Goal: Information Seeking & Learning: Learn about a topic

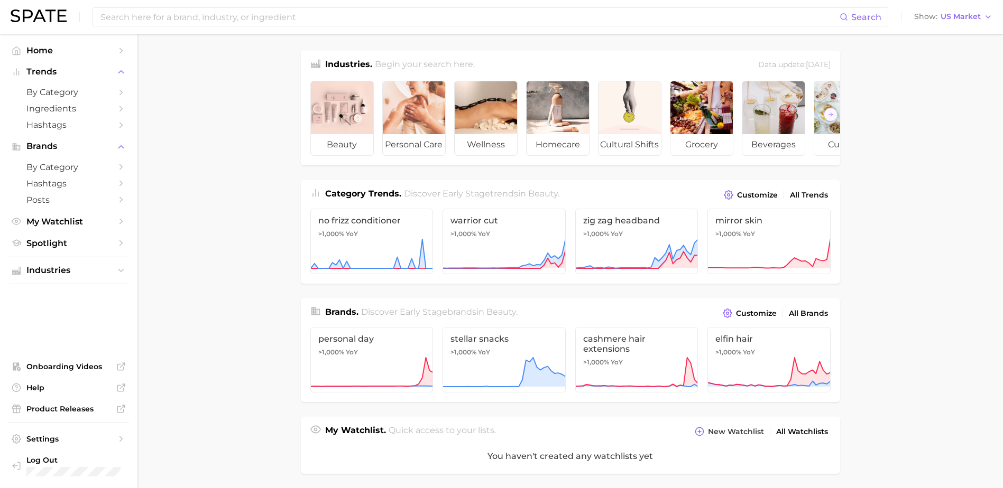
click at [245, 206] on main "Industries. Begin your search here. Data update: [DATE] beauty personal care we…" at bounding box center [569, 438] width 865 height 809
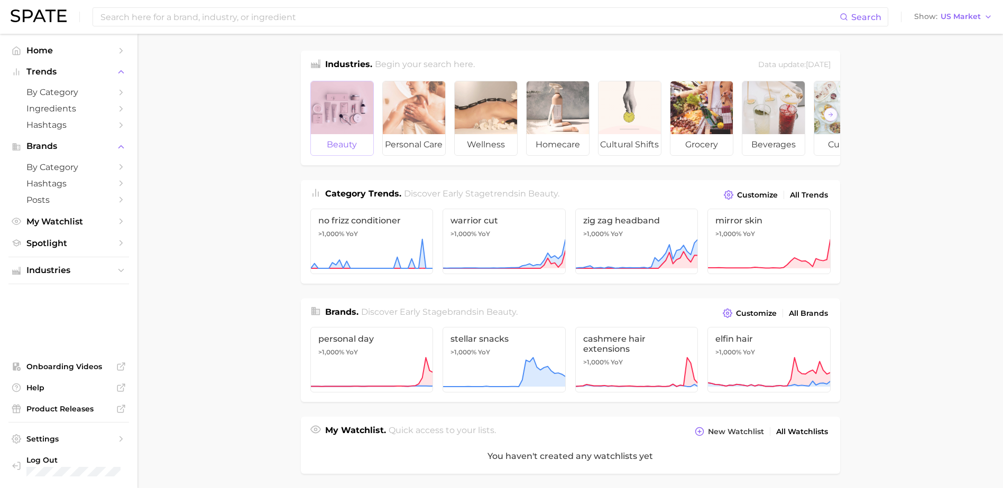
click at [347, 118] on div at bounding box center [342, 107] width 62 height 53
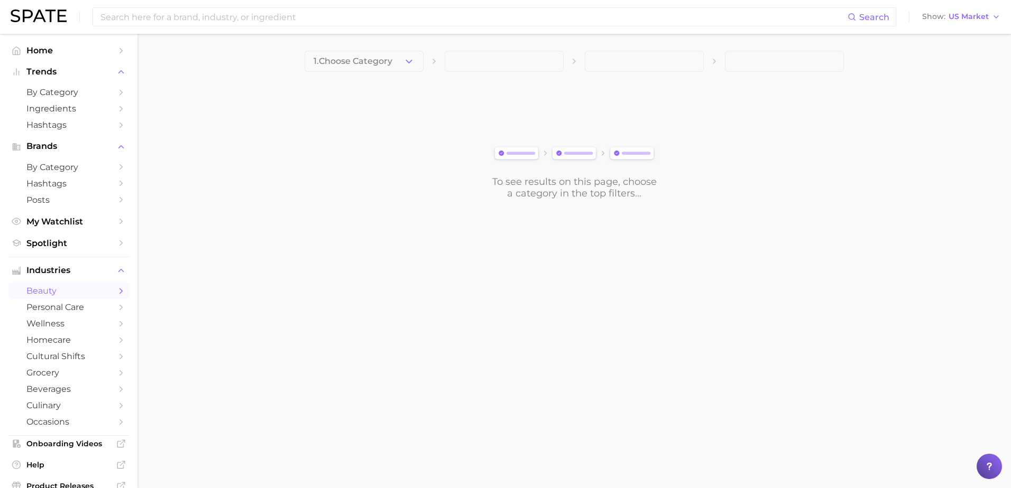
click at [844, 335] on body "Search Show US Market Home Trends by Category Ingredients Hashtags Brands by Ca…" at bounding box center [505, 244] width 1011 height 488
click at [414, 60] on icon "button" at bounding box center [408, 61] width 11 height 11
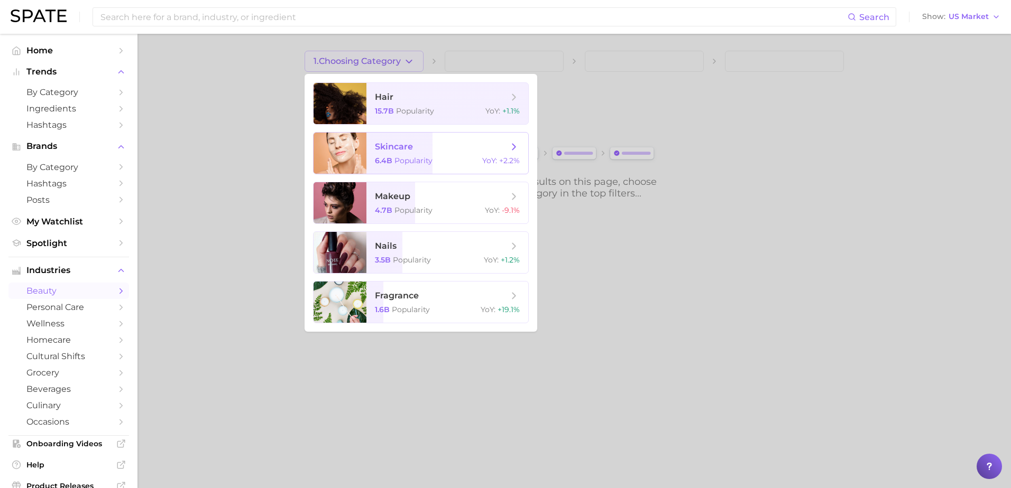
click at [464, 154] on span "skincare 6.4b Popularity YoY : +2.2%" at bounding box center [447, 153] width 162 height 41
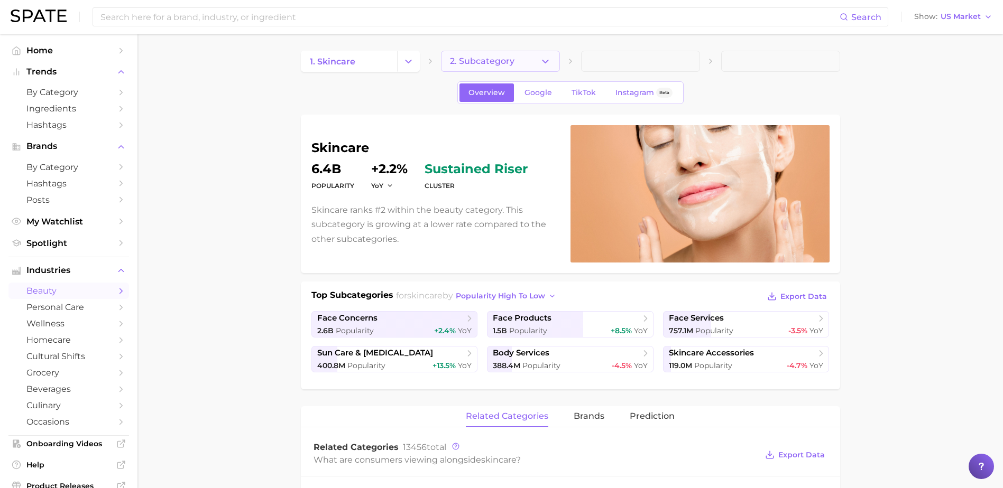
click at [532, 56] on button "2. Subcategory" at bounding box center [500, 61] width 119 height 21
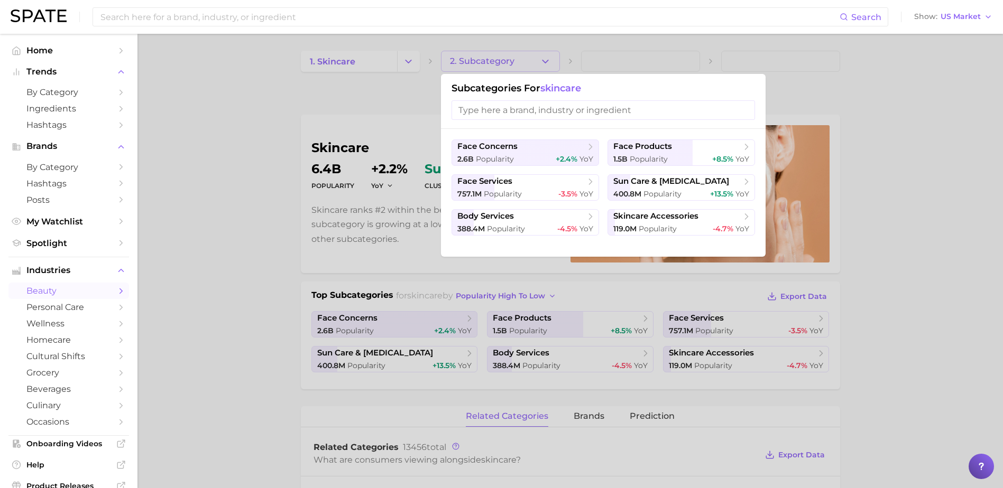
click at [929, 219] on div at bounding box center [501, 244] width 1003 height 488
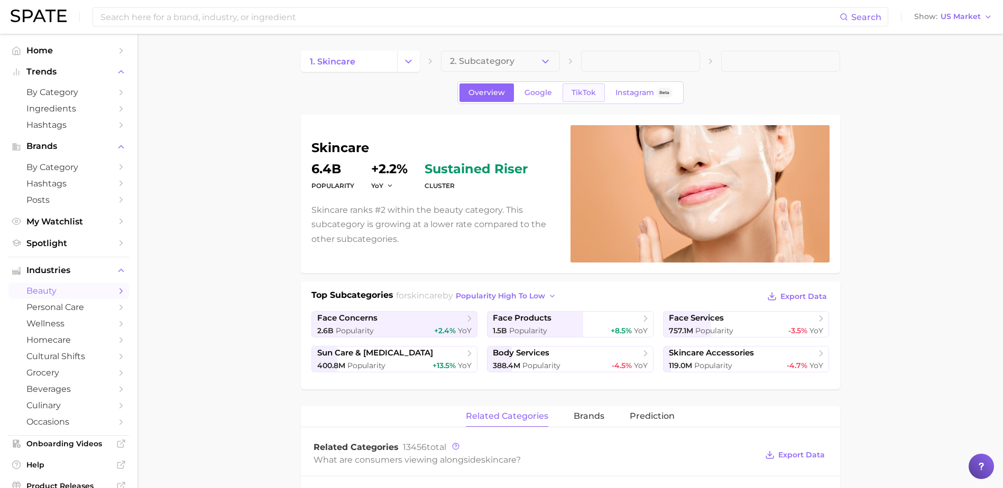
click at [575, 93] on span "TikTok" at bounding box center [583, 92] width 24 height 9
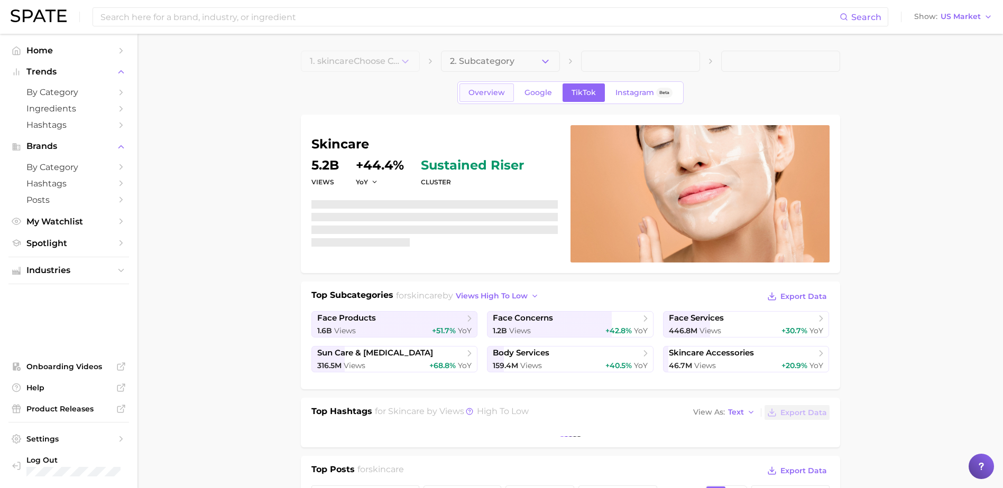
click at [494, 96] on span "Overview" at bounding box center [486, 92] width 36 height 9
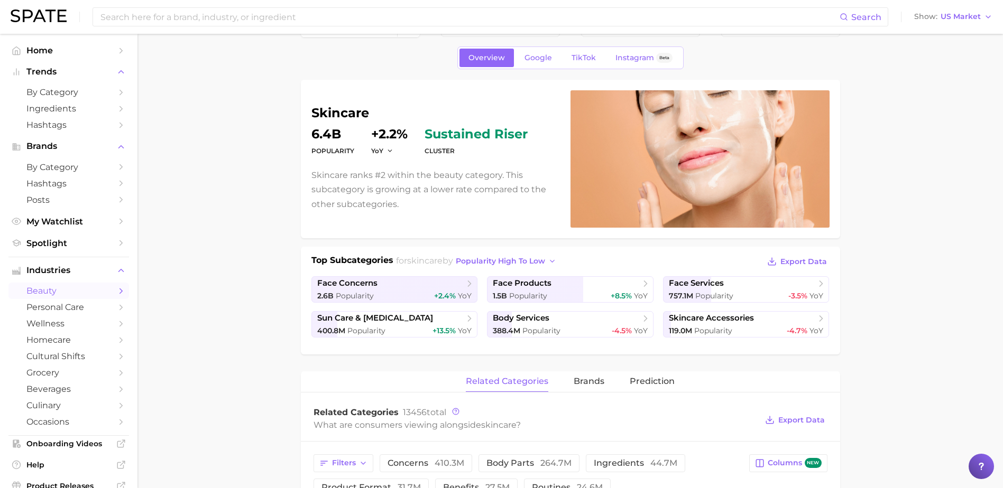
scroll to position [53, 0]
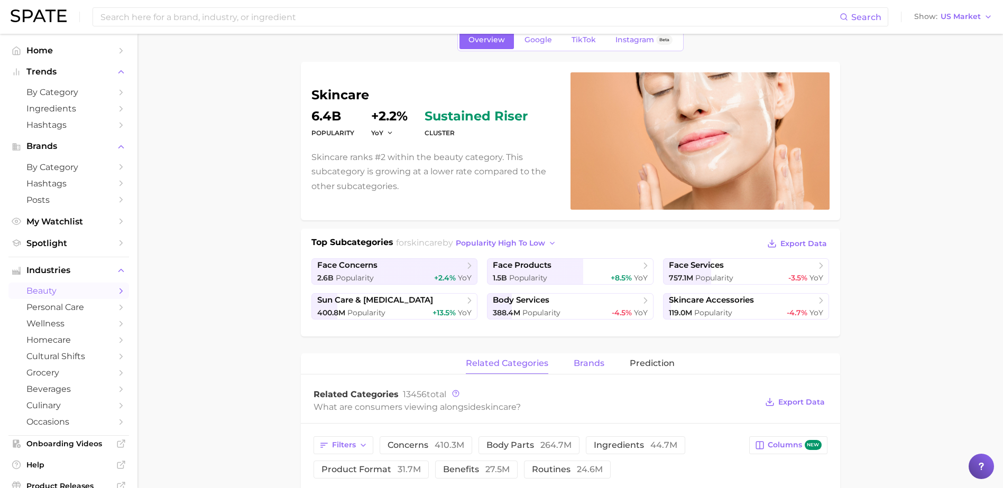
click at [588, 364] on span "brands" at bounding box center [589, 364] width 31 height 10
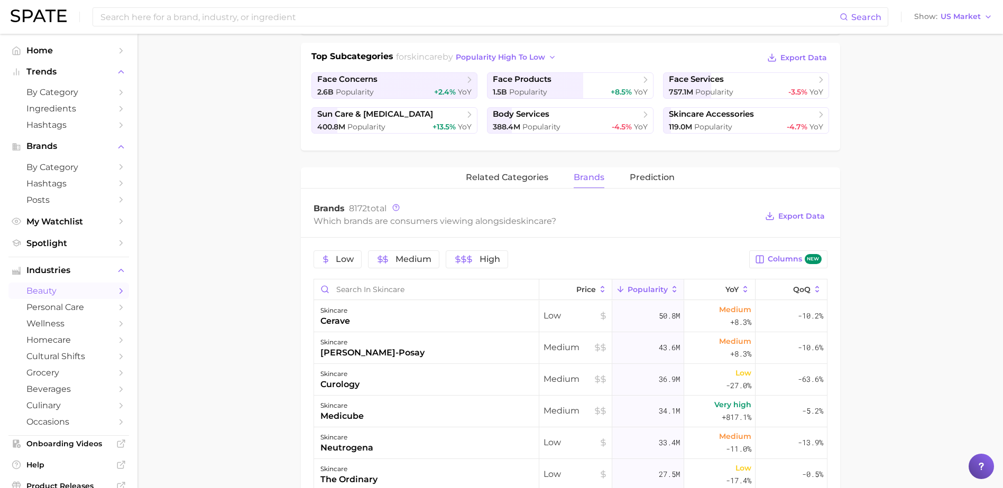
scroll to position [264, 0]
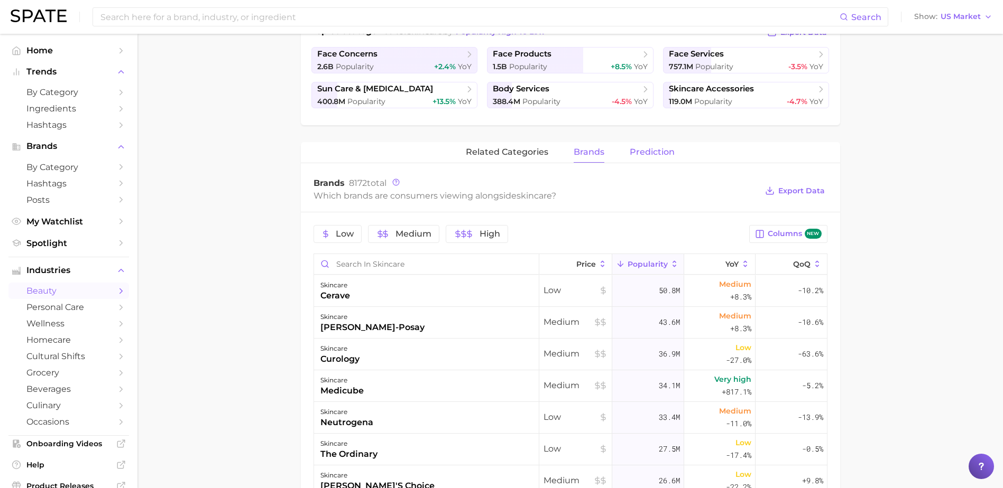
click at [637, 153] on span "Prediction" at bounding box center [652, 152] width 45 height 10
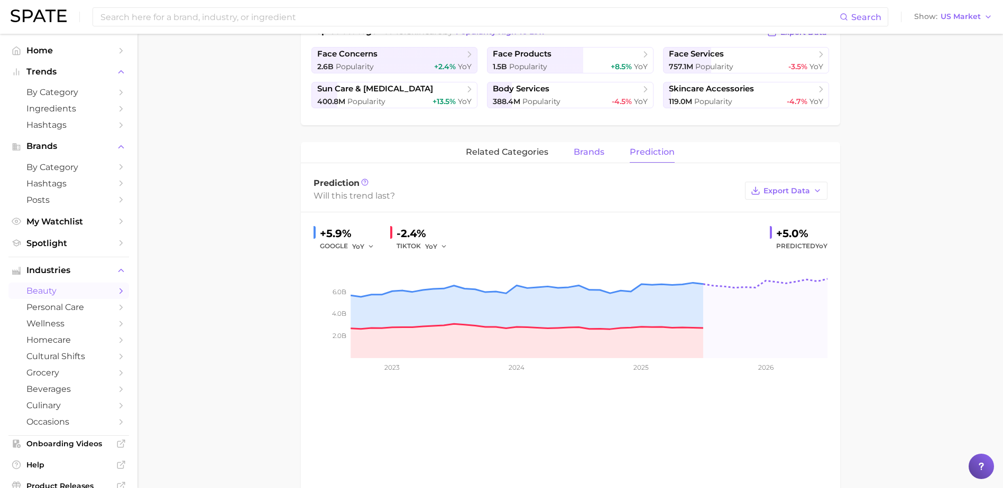
click at [594, 154] on span "brands" at bounding box center [589, 152] width 31 height 10
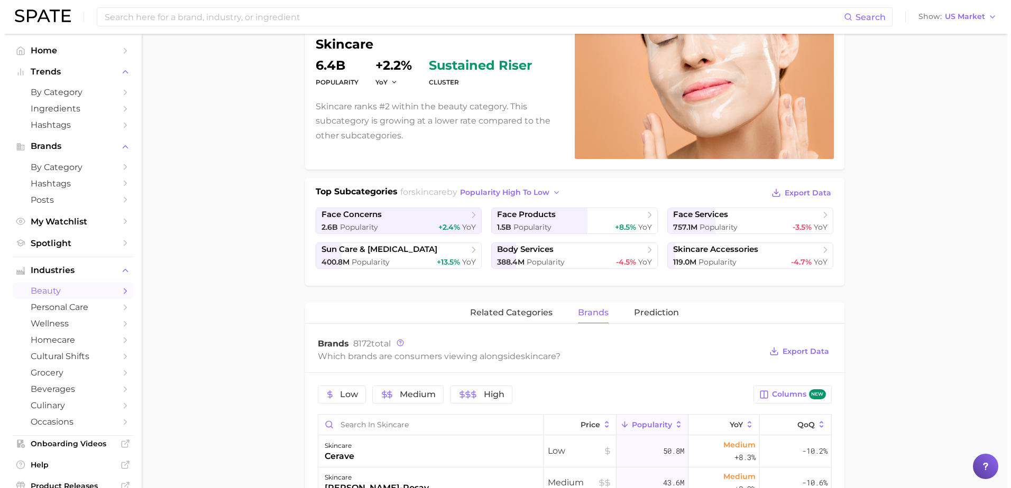
scroll to position [211, 0]
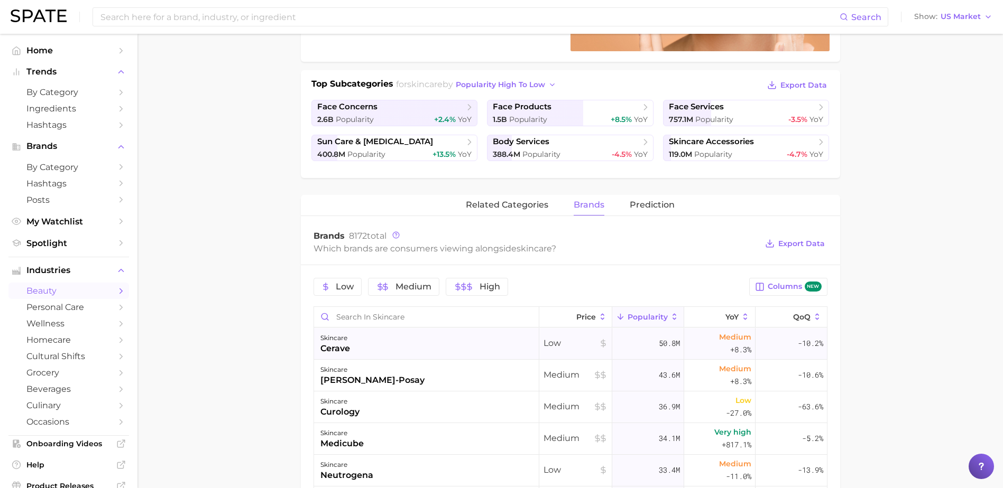
click at [352, 346] on div "skincare cerave" at bounding box center [426, 344] width 225 height 32
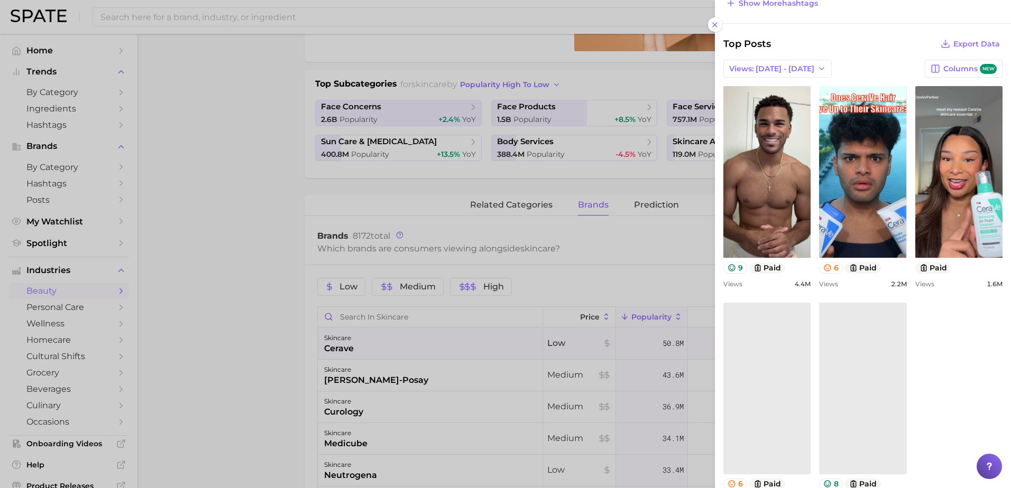
scroll to position [0, 0]
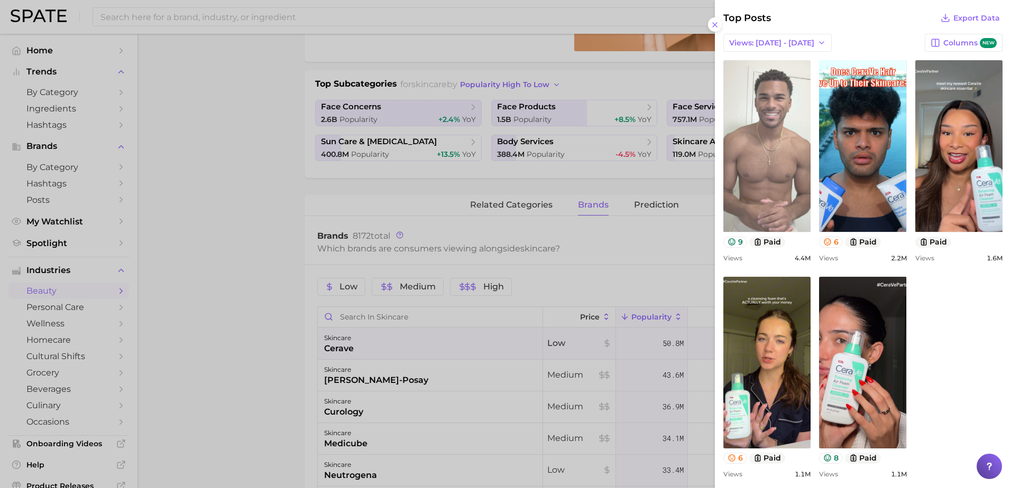
click at [779, 170] on link "view post on TikTok" at bounding box center [766, 146] width 87 height 172
